Goal: Information Seeking & Learning: Learn about a topic

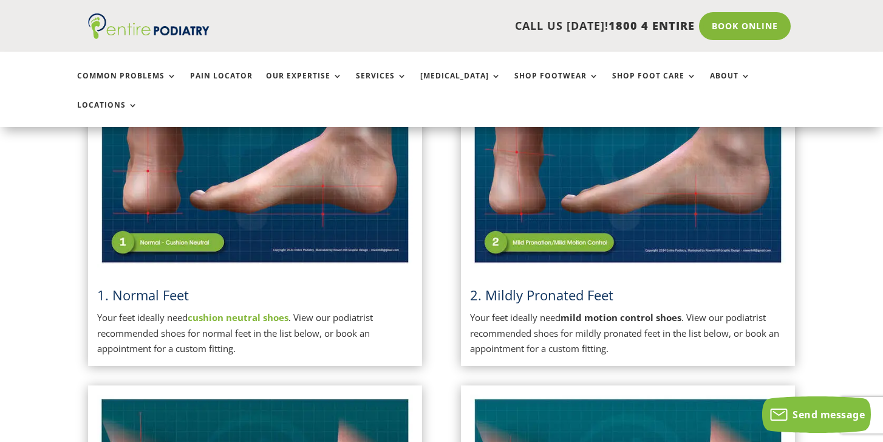
scroll to position [378, 0]
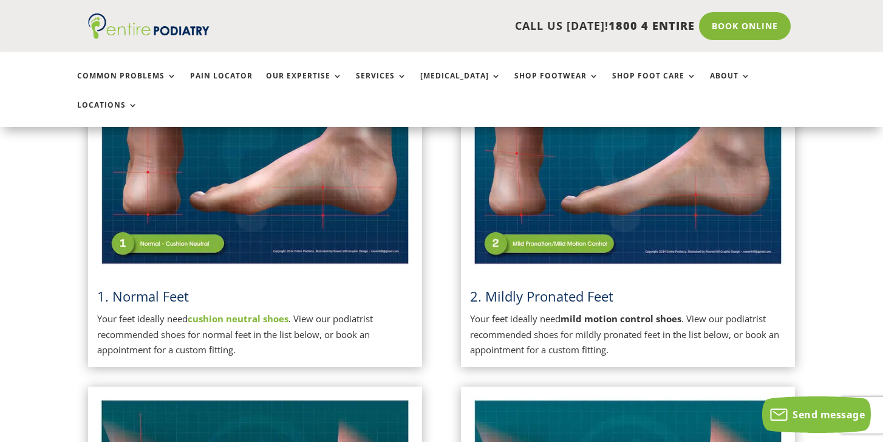
click at [160, 221] on img at bounding box center [255, 157] width 316 height 222
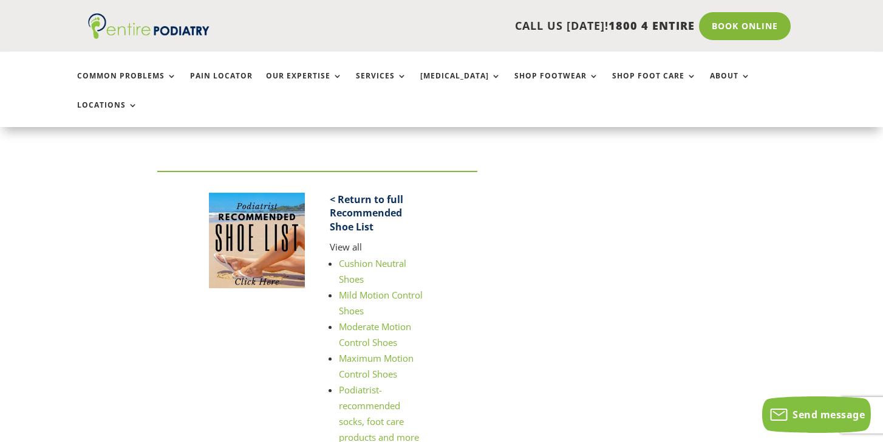
scroll to position [1651, 0]
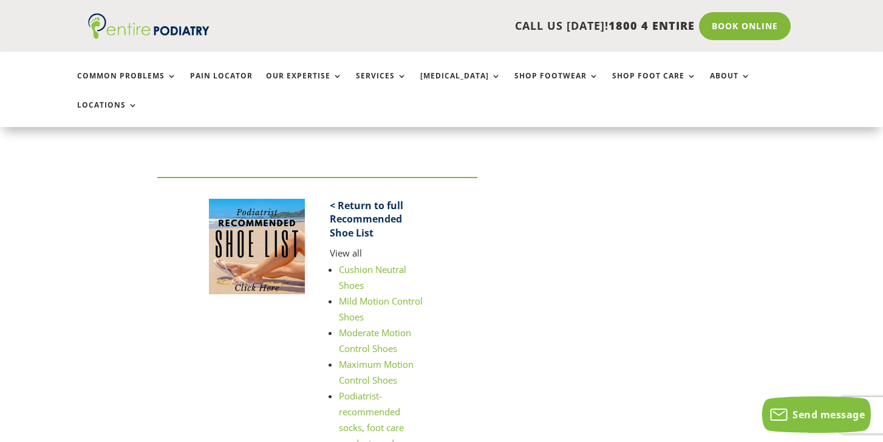
click at [271, 205] on img at bounding box center [256, 246] width 95 height 95
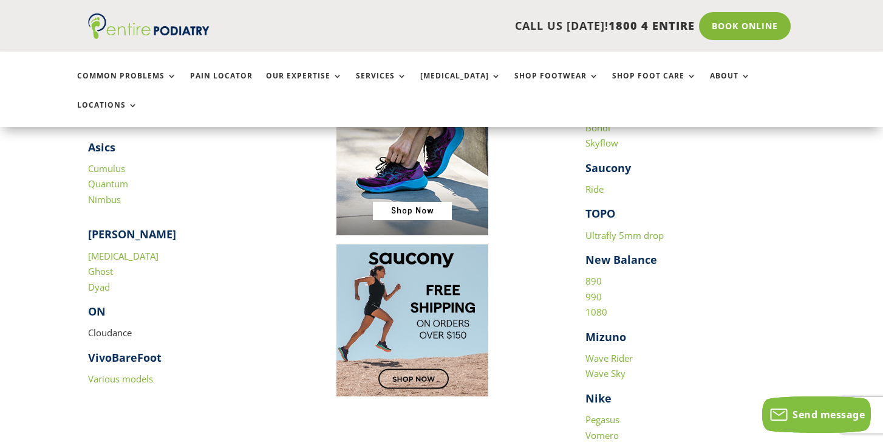
scroll to position [1270, 0]
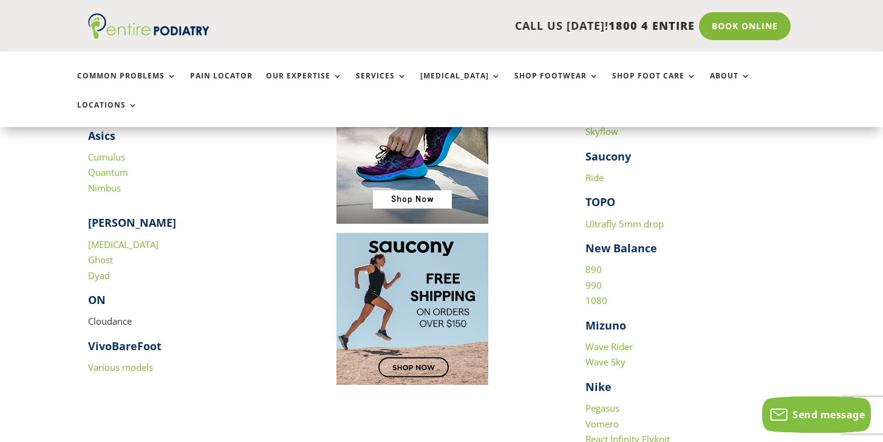
click at [591, 263] on link "890" at bounding box center [594, 269] width 16 height 12
click at [594, 279] on link "990" at bounding box center [594, 285] width 16 height 12
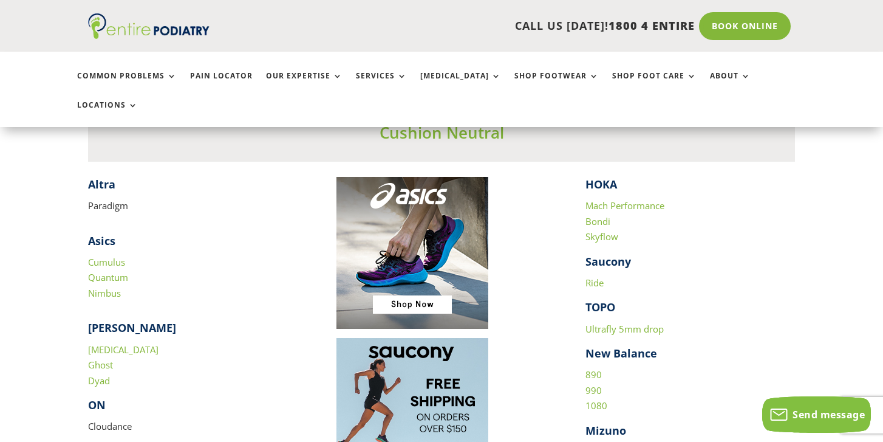
scroll to position [1216, 0]
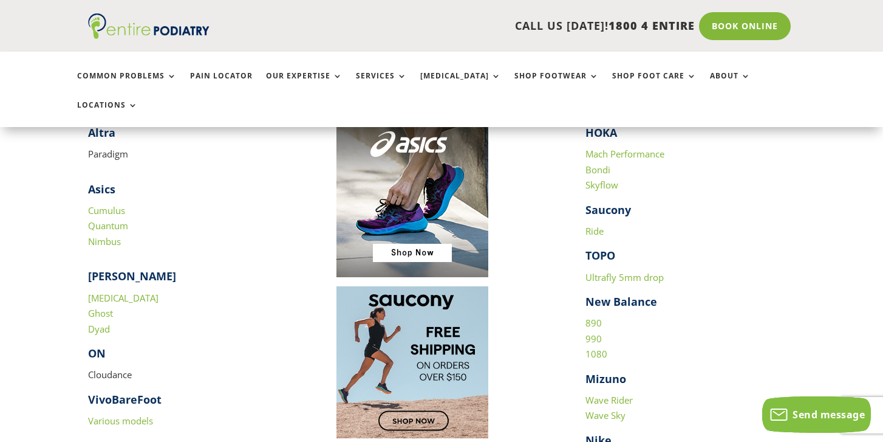
click at [108, 307] on link "Ghost" at bounding box center [100, 313] width 25 height 12
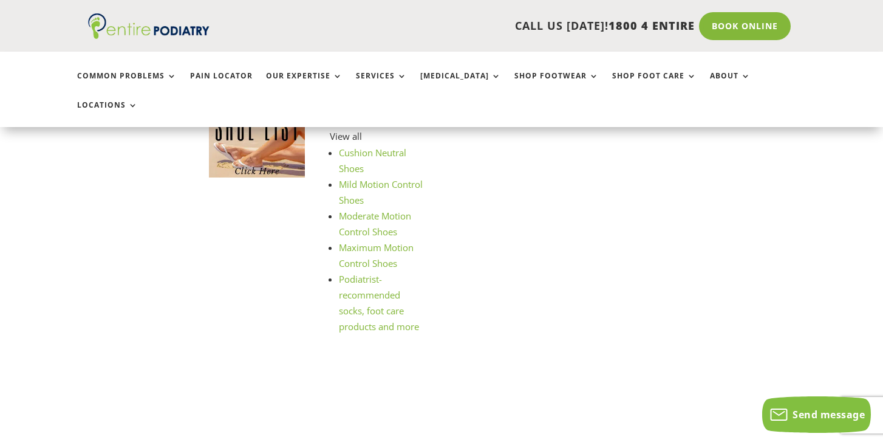
scroll to position [1731, 0]
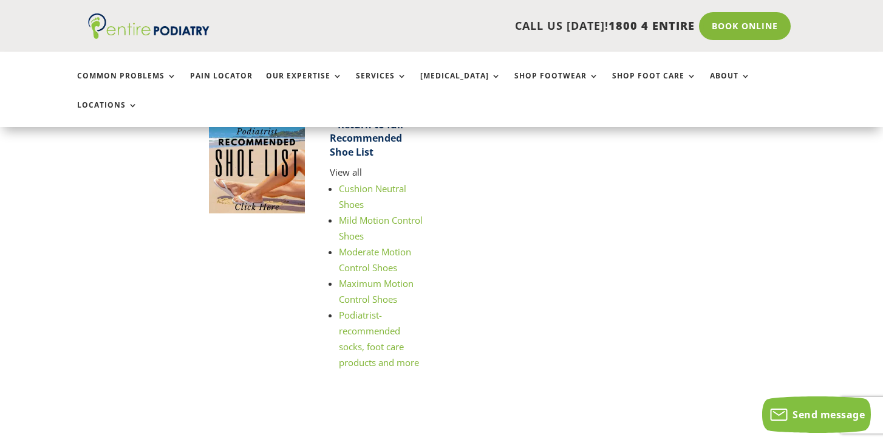
click at [358, 245] on link "Moderate Motion Control Shoes" at bounding box center [375, 259] width 72 height 28
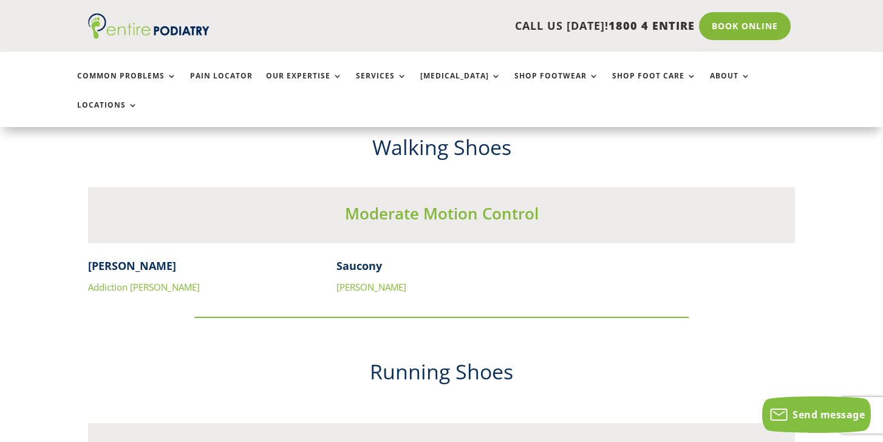
scroll to position [262, 0]
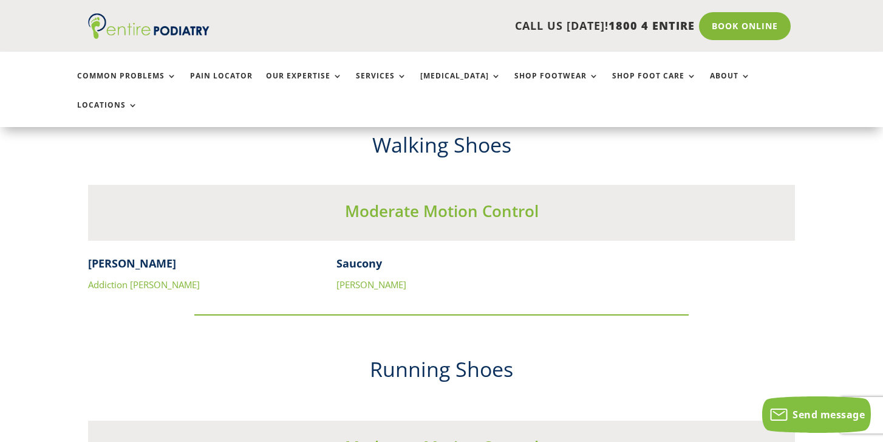
click at [356, 278] on link "[PERSON_NAME]" at bounding box center [372, 284] width 70 height 12
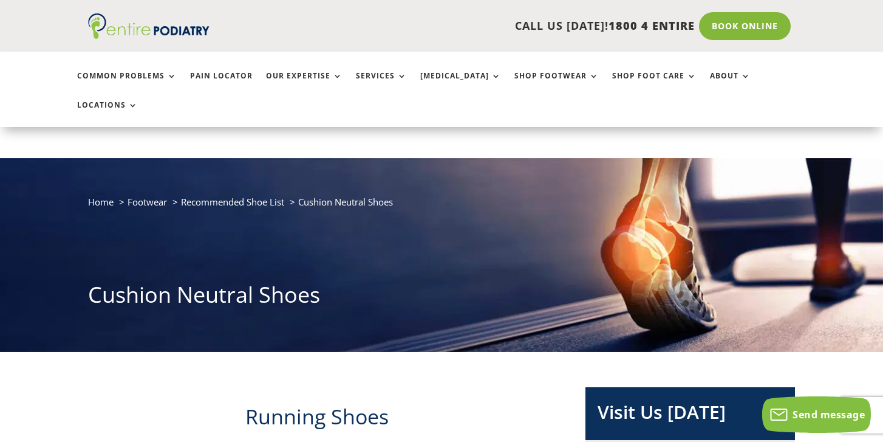
scroll to position [1731, 0]
